Goal: Use online tool/utility: Use online tool/utility

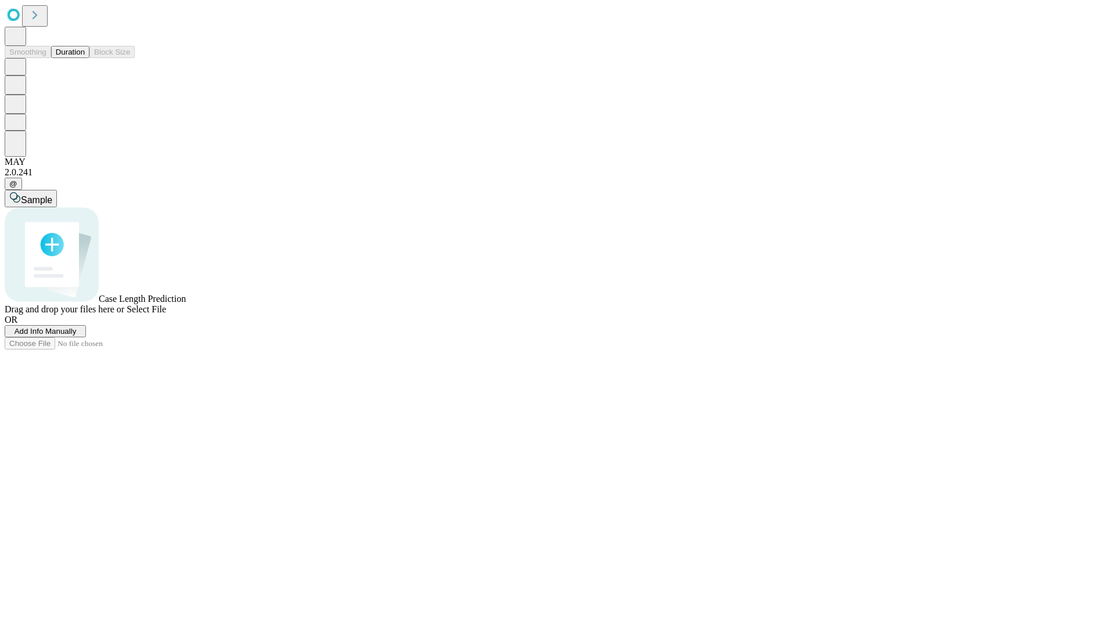
click at [85, 58] on button "Duration" at bounding box center [70, 52] width 38 height 12
click at [77, 336] on span "Add Info Manually" at bounding box center [46, 331] width 62 height 9
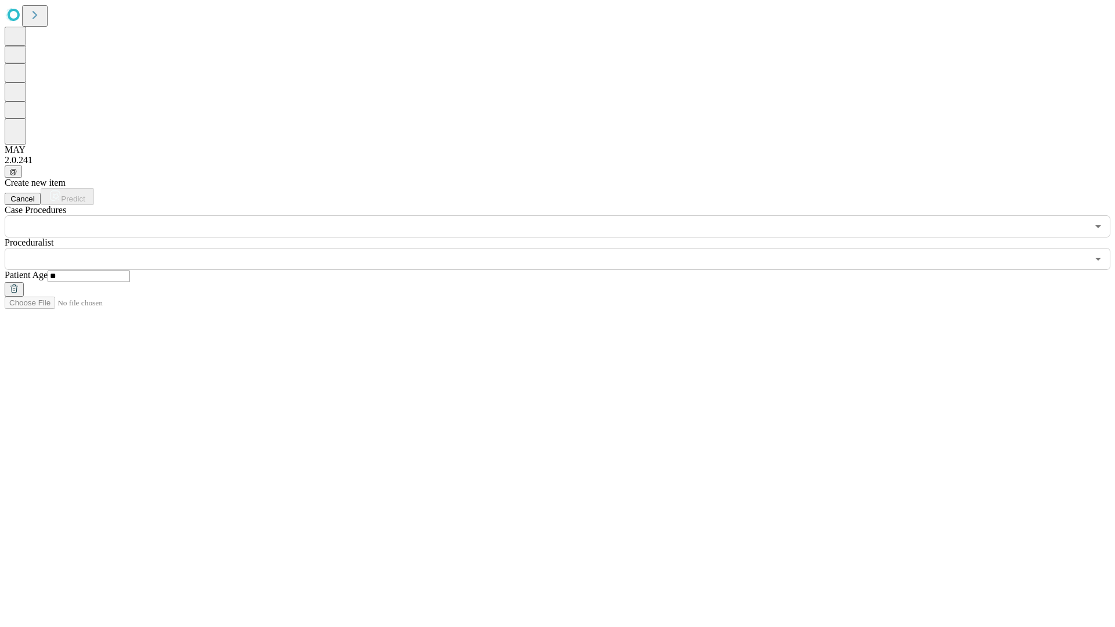
type input "**"
click at [566, 248] on input "text" at bounding box center [546, 259] width 1083 height 22
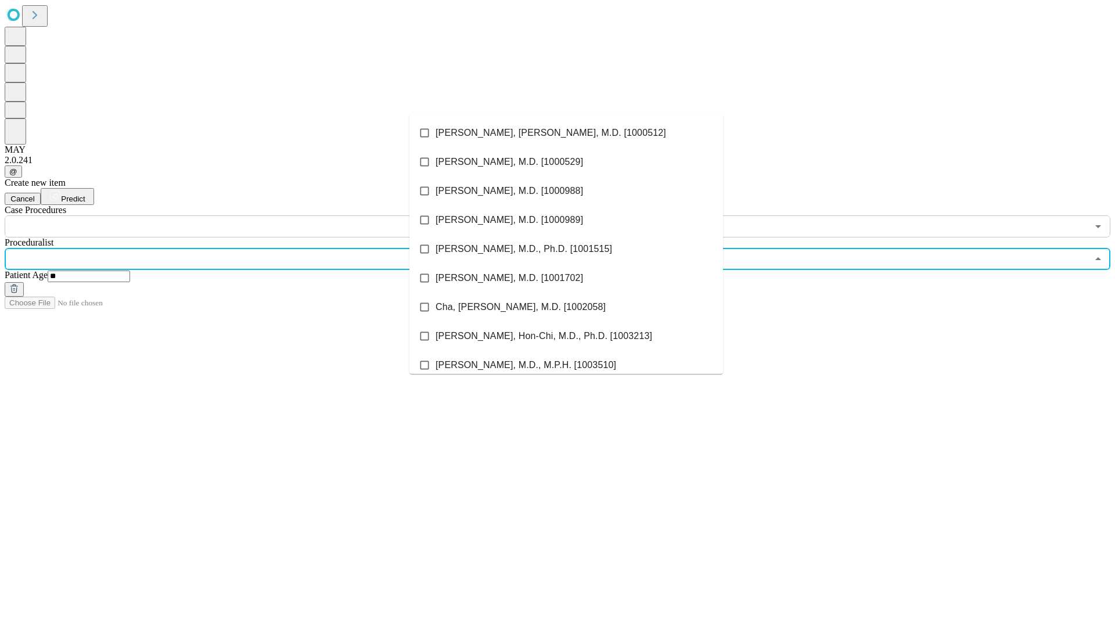
click at [566, 133] on li "[PERSON_NAME], [PERSON_NAME], M.D. [1000512]" at bounding box center [567, 132] width 314 height 29
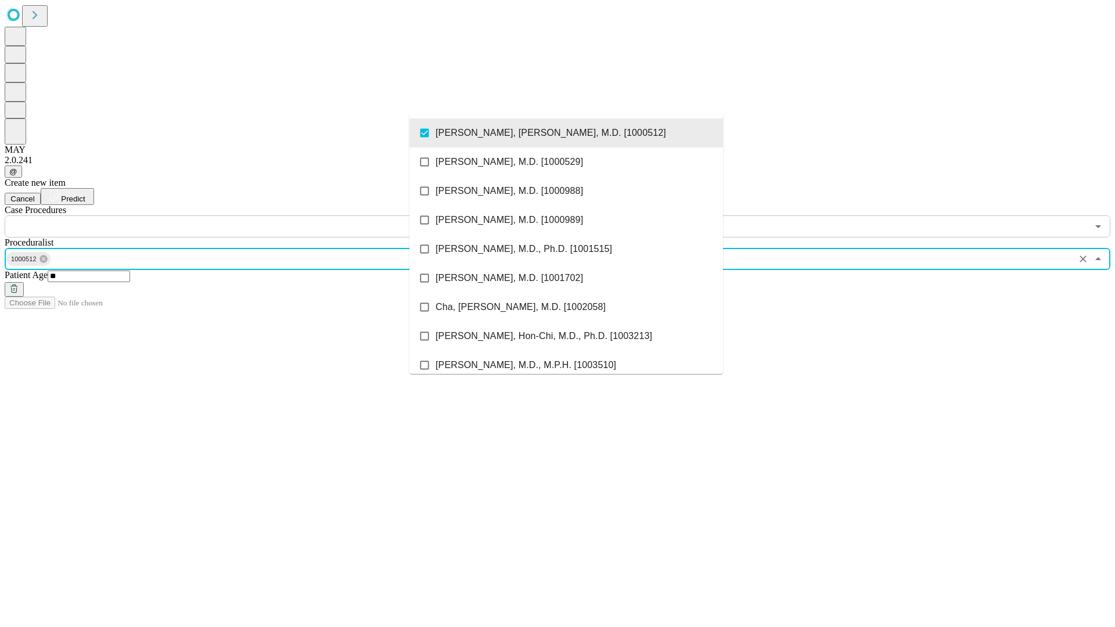
click at [244, 216] on input "text" at bounding box center [546, 227] width 1083 height 22
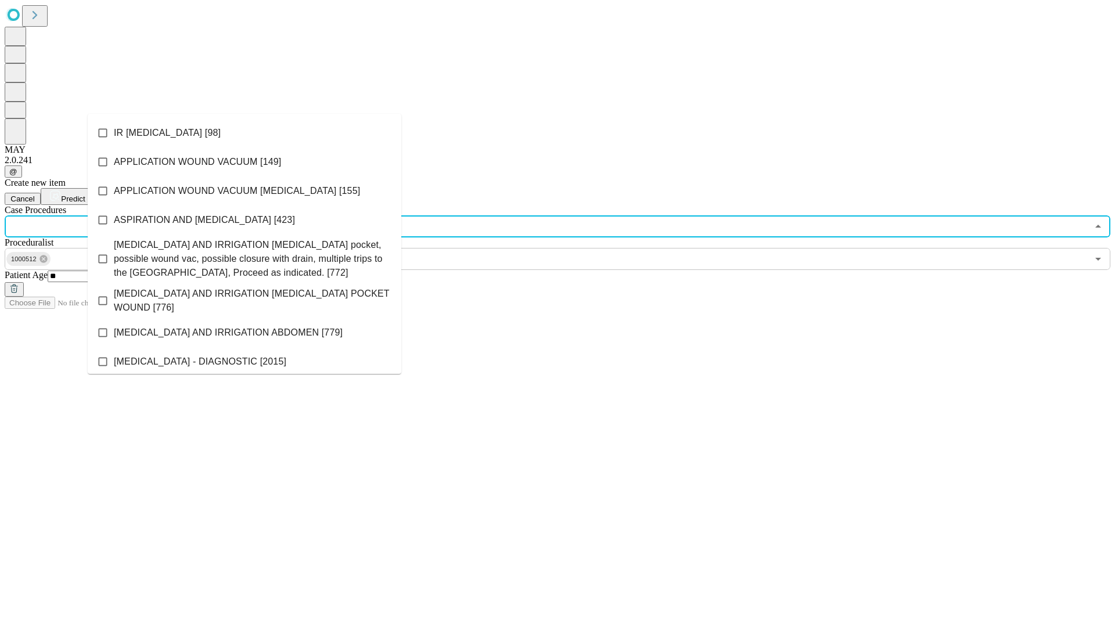
click at [245, 133] on li "IR [MEDICAL_DATA] [98]" at bounding box center [245, 132] width 314 height 29
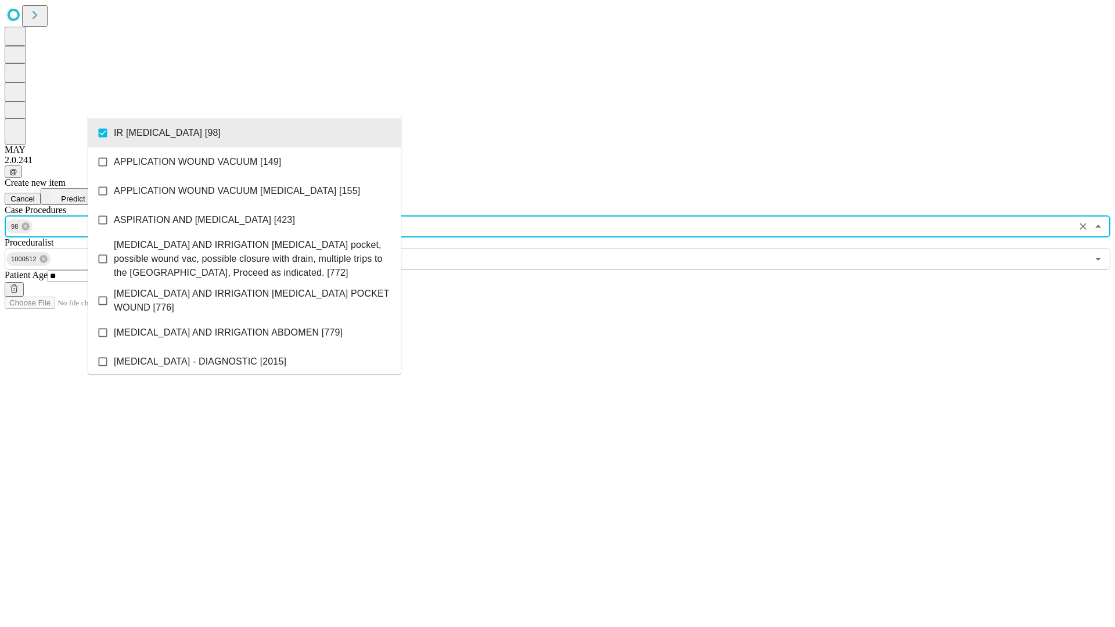
click at [85, 195] on span "Predict" at bounding box center [73, 199] width 24 height 9
